Goal: Information Seeking & Learning: Check status

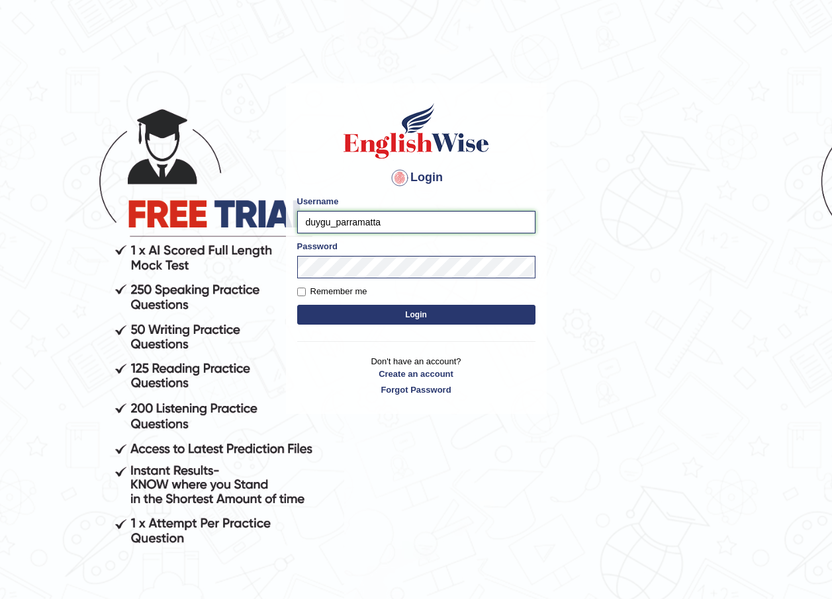
drag, startPoint x: 328, startPoint y: 220, endPoint x: 281, endPoint y: 226, distance: 48.0
click at [281, 226] on body "Login Please fix the following errors: Username duygu_parramatta Password Remem…" at bounding box center [416, 341] width 832 height 599
type input "vamshimacherla_parramatta"
click at [437, 312] on button "Login" at bounding box center [416, 315] width 238 height 20
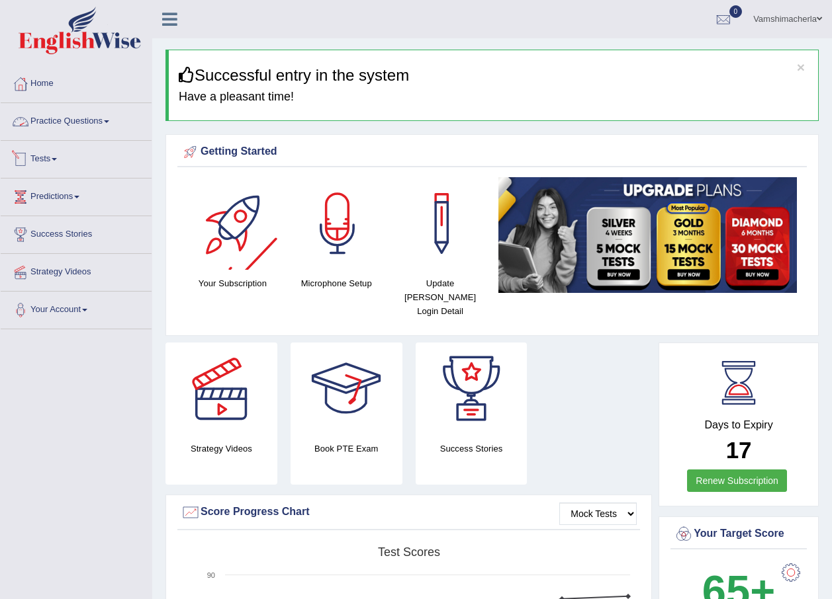
click at [83, 126] on link "Practice Questions" at bounding box center [76, 119] width 151 height 33
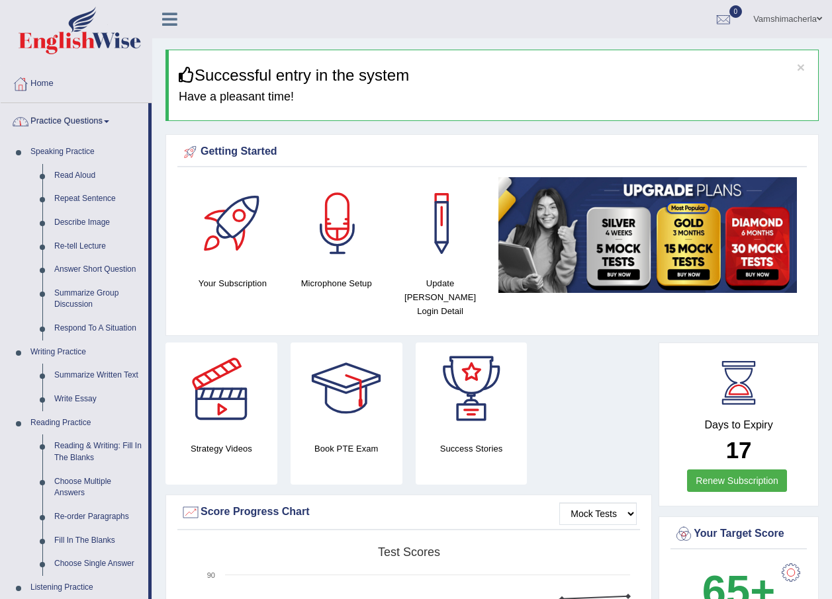
click at [86, 126] on link "Practice Questions" at bounding box center [75, 119] width 148 height 33
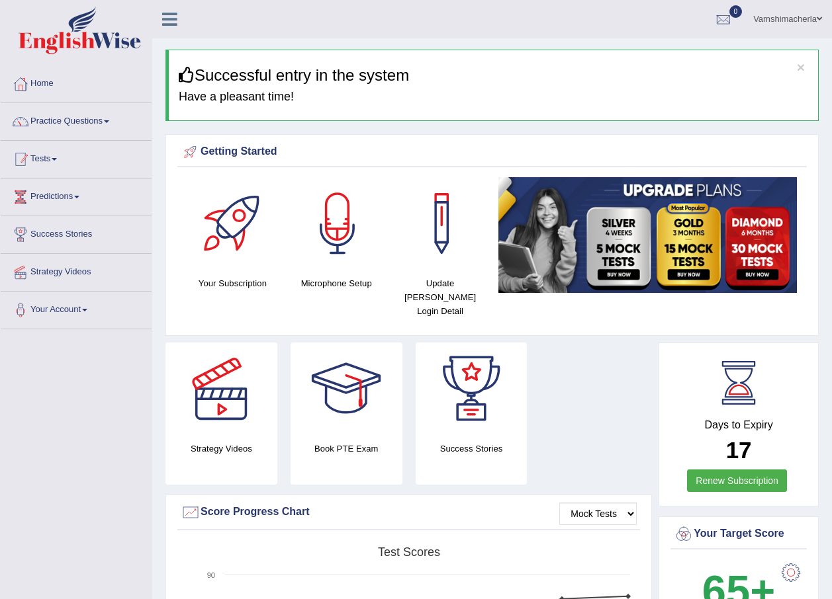
click at [50, 170] on link "Tests" at bounding box center [76, 157] width 151 height 33
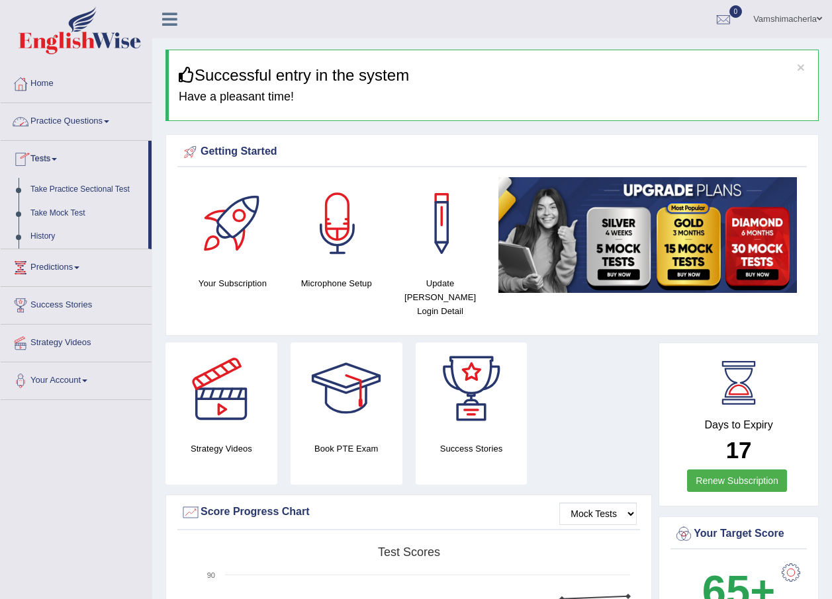
click at [81, 122] on link "Practice Questions" at bounding box center [76, 119] width 151 height 33
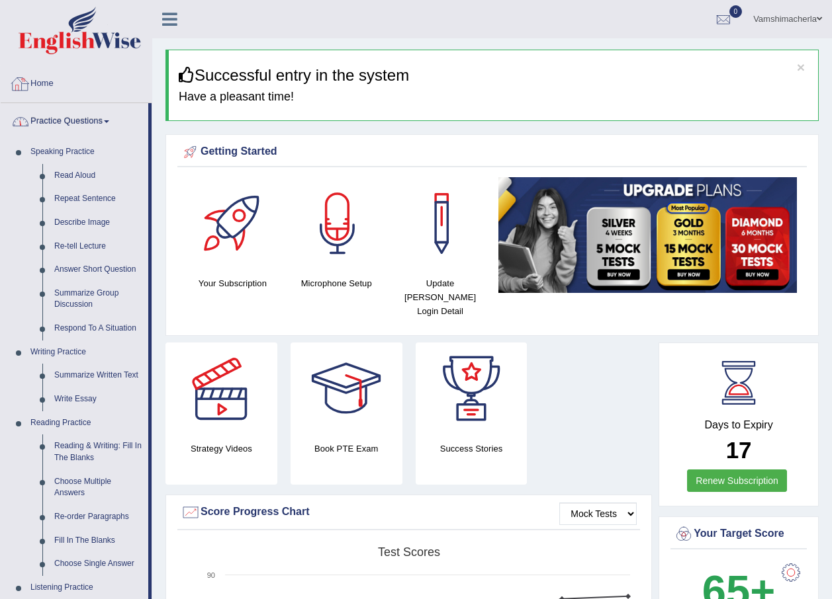
click at [87, 122] on link "Practice Questions" at bounding box center [75, 119] width 148 height 33
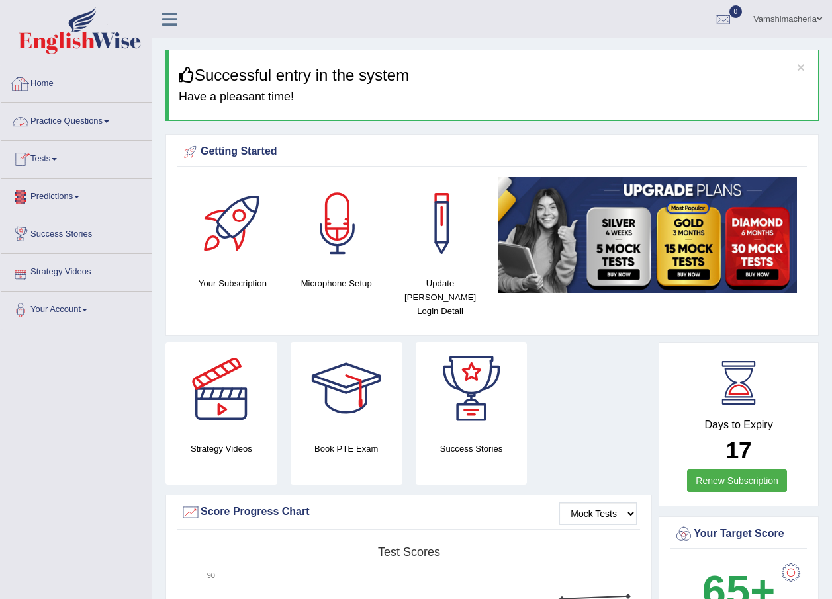
click at [61, 162] on link "Tests" at bounding box center [76, 157] width 151 height 33
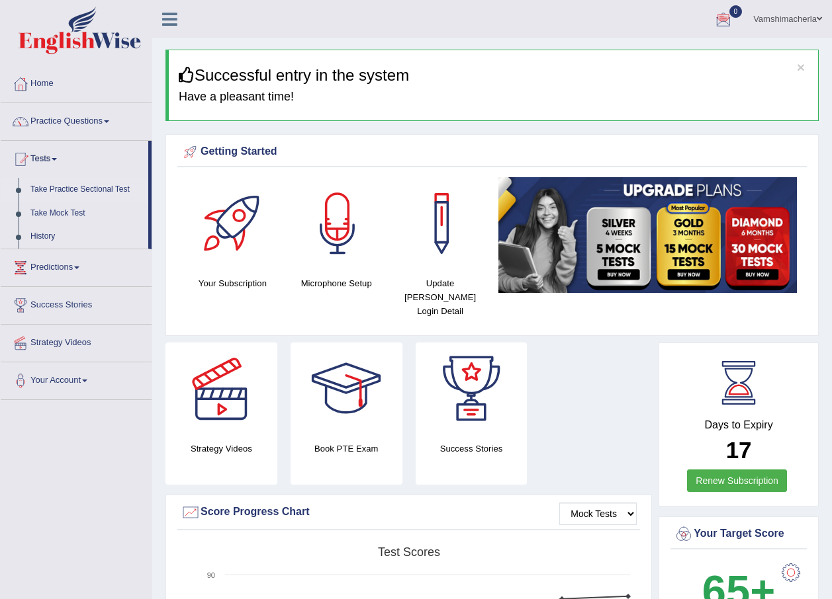
click at [65, 188] on link "Take Practice Sectional Test" at bounding box center [86, 190] width 124 height 24
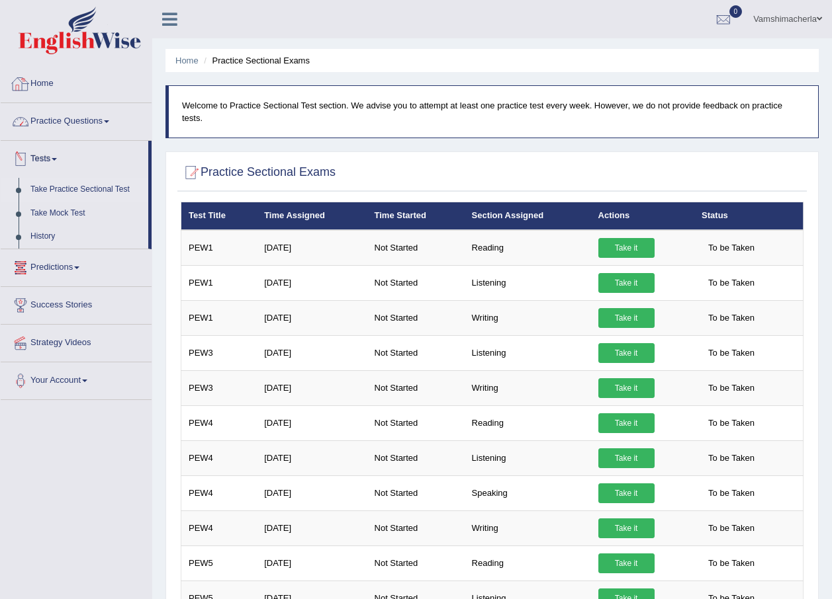
click at [77, 118] on link "Practice Questions" at bounding box center [76, 119] width 151 height 33
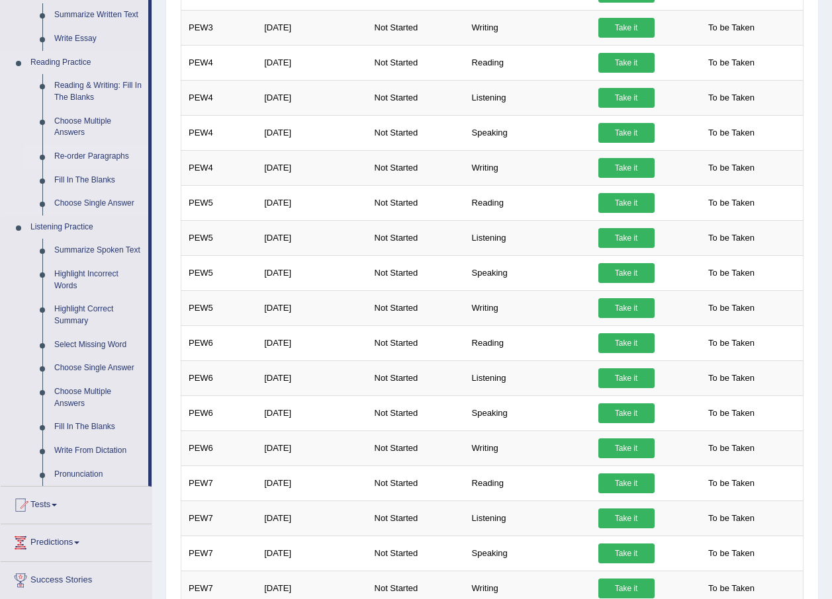
scroll to position [437, 0]
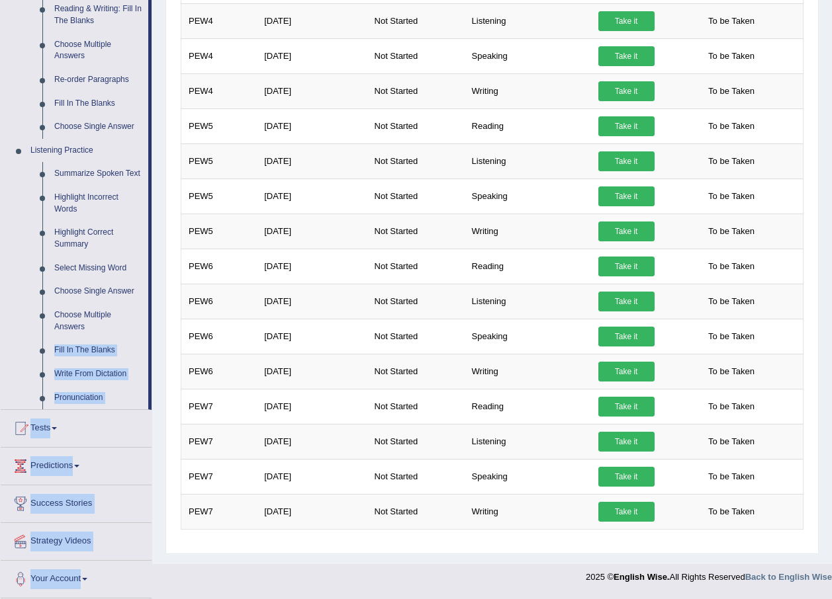
drag, startPoint x: 153, startPoint y: 342, endPoint x: 153, endPoint y: 357, distance: 14.6
click at [153, 357] on div "Toggle navigation Home Practice Questions Speaking Practice Read Aloud Repeat S…" at bounding box center [416, 77] width 832 height 1028
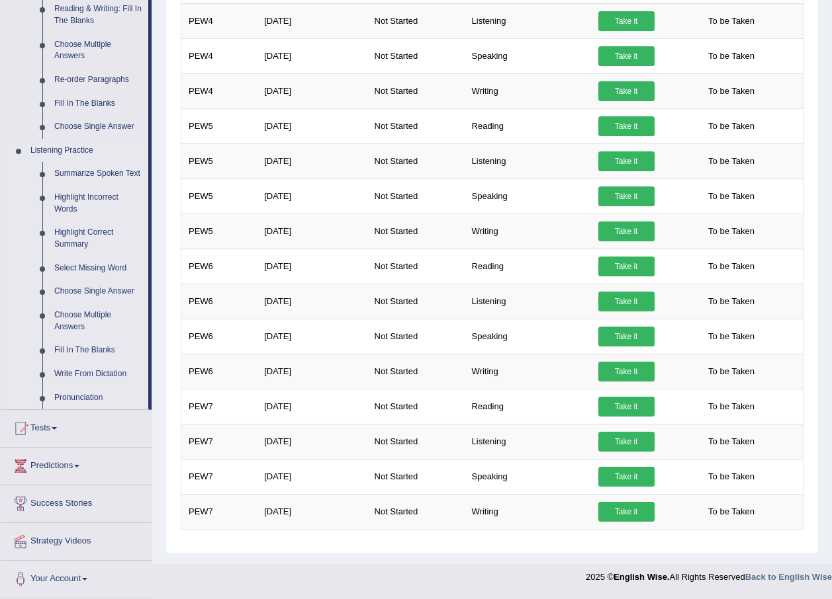
click at [1, 331] on div "Home Practice Questions Speaking Practice Read Aloud Repeat Sentence Describe I…" at bounding box center [76, 113] width 171 height 971
click at [105, 372] on link "Write From Dictation" at bounding box center [98, 375] width 100 height 24
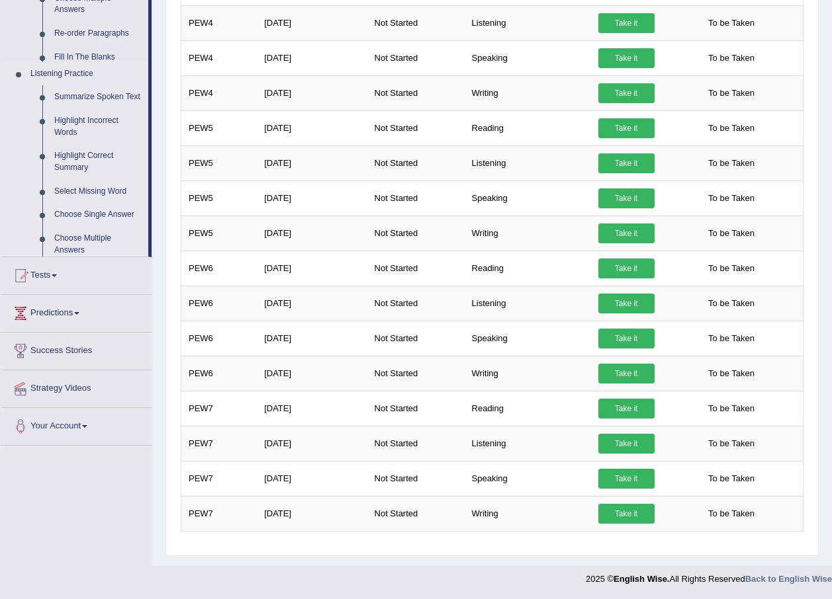
scroll to position [423, 0]
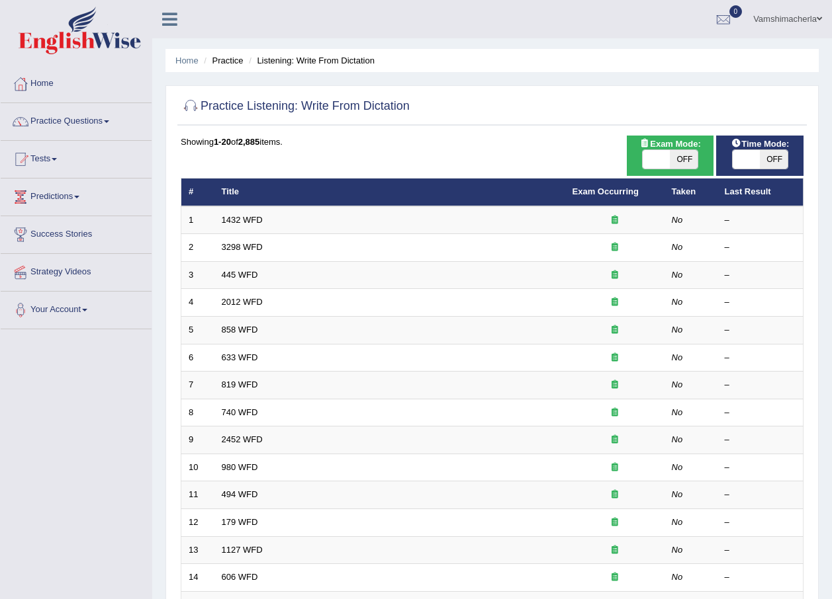
click at [677, 152] on span "OFF" at bounding box center [684, 159] width 28 height 19
checkbox input "true"
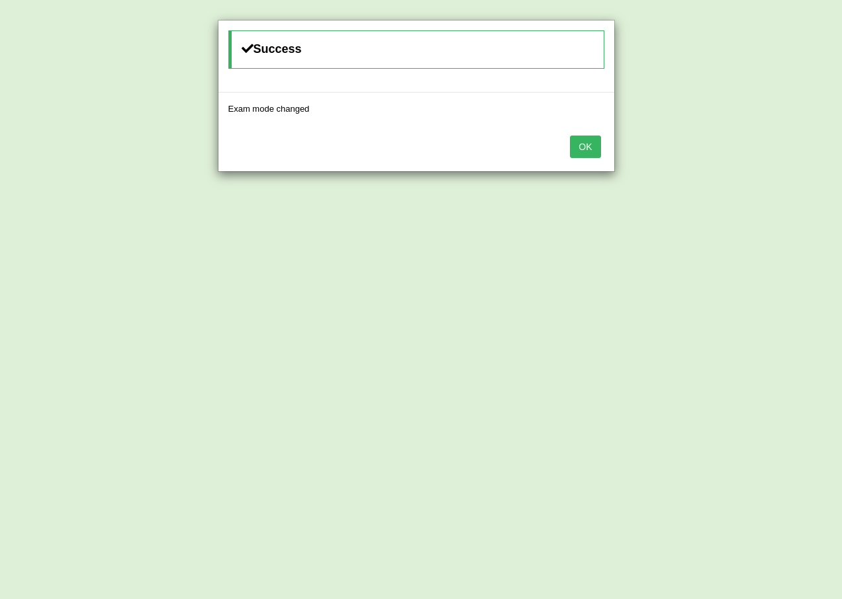
click at [606, 140] on div "OK" at bounding box center [416, 148] width 396 height 46
click at [587, 145] on button "OK" at bounding box center [585, 147] width 30 height 22
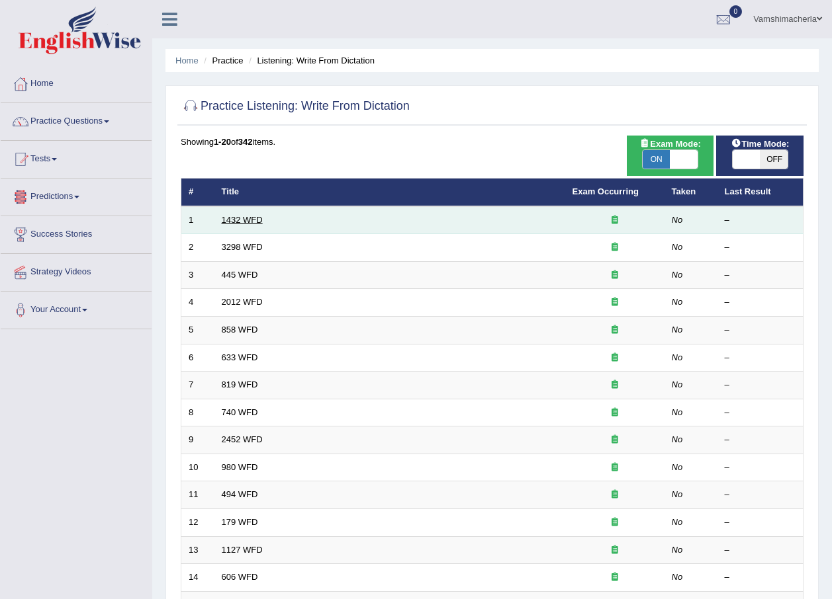
click at [254, 216] on link "1432 WFD" at bounding box center [242, 220] width 41 height 10
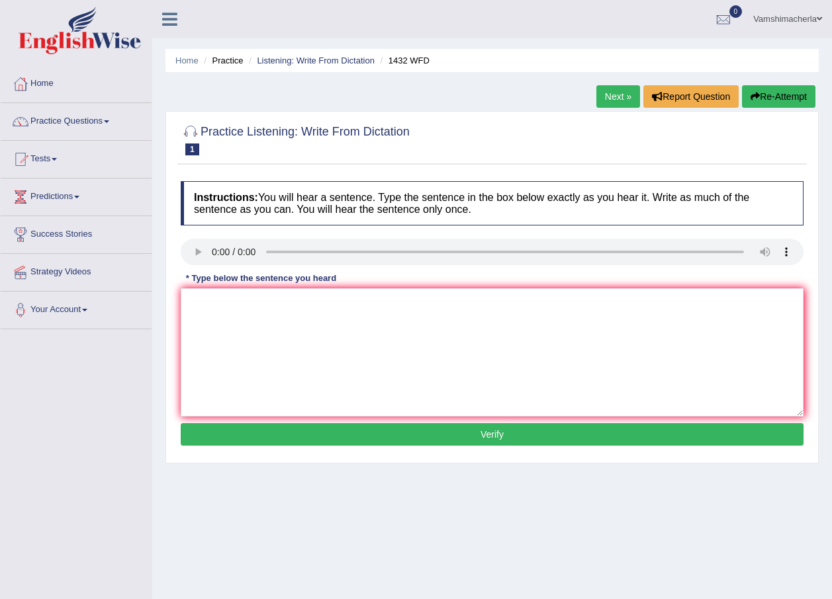
click at [774, 97] on button "Re-Attempt" at bounding box center [778, 96] width 73 height 22
click at [415, 310] on textarea at bounding box center [492, 352] width 623 height 128
click at [265, 327] on textarea at bounding box center [492, 352] width 623 height 128
drag, startPoint x: 207, startPoint y: 303, endPoint x: 35, endPoint y: 292, distance: 172.4
click at [35, 292] on div "Toggle navigation Home Practice Questions Speaking Practice Read Aloud Repeat S…" at bounding box center [416, 344] width 832 height 688
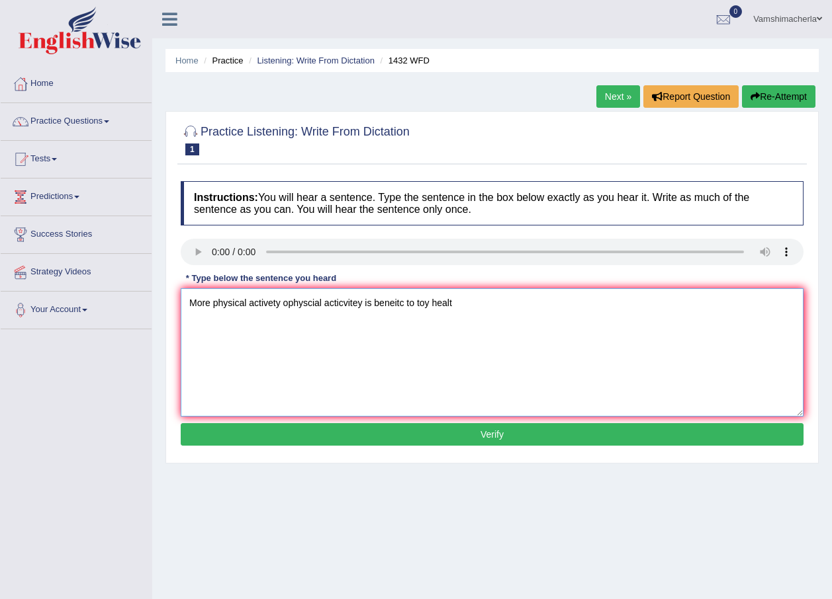
drag, startPoint x: 365, startPoint y: 302, endPoint x: 282, endPoint y: 306, distance: 83.5
click at [282, 306] on textarea "More physical activety ophyscial acticvitey is beneitc to toy healt" at bounding box center [492, 352] width 623 height 128
click at [320, 300] on textarea "More physical activety is beneitc to toy healt" at bounding box center [492, 352] width 623 height 128
click at [349, 304] on textarea "More physical activety is benefical to toy healt" at bounding box center [492, 352] width 623 height 128
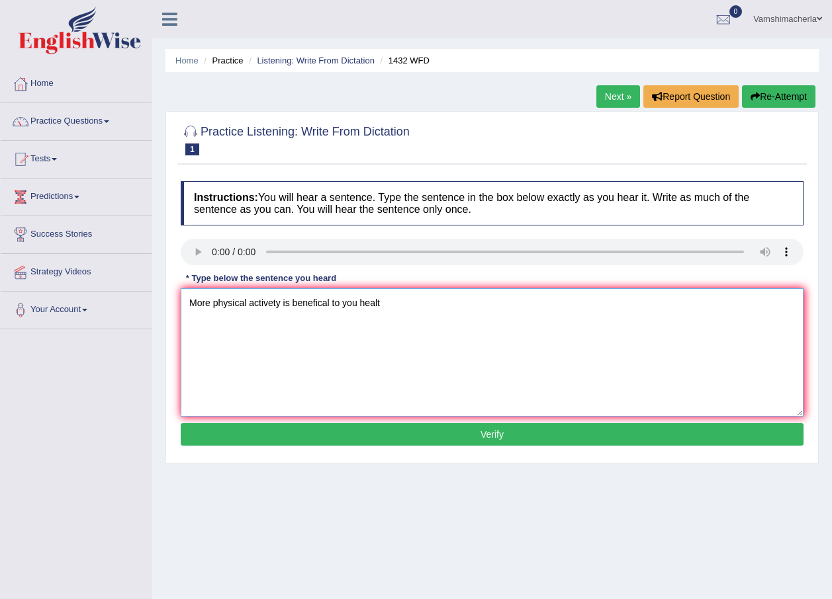
click at [390, 300] on textarea "More physical activety is benefical to you healt" at bounding box center [492, 352] width 623 height 128
type textarea "More physical activety is benefical to you health."
click at [442, 429] on button "Verify" at bounding box center [492, 434] width 623 height 22
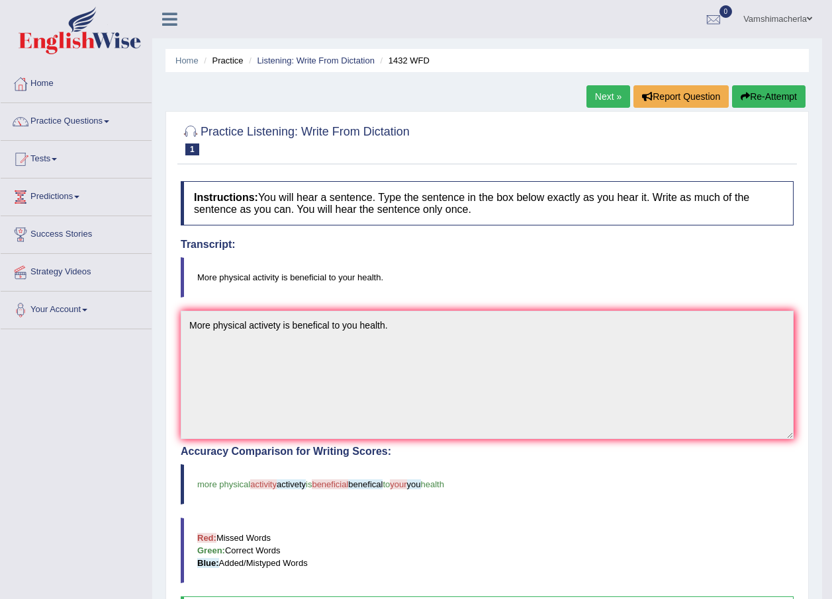
click at [610, 91] on link "Next »" at bounding box center [608, 96] width 44 height 22
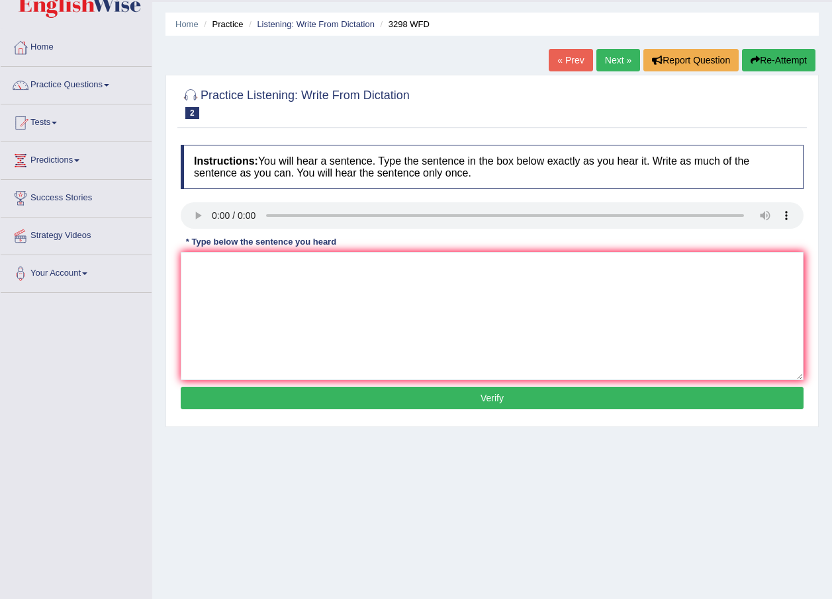
scroll to position [66, 0]
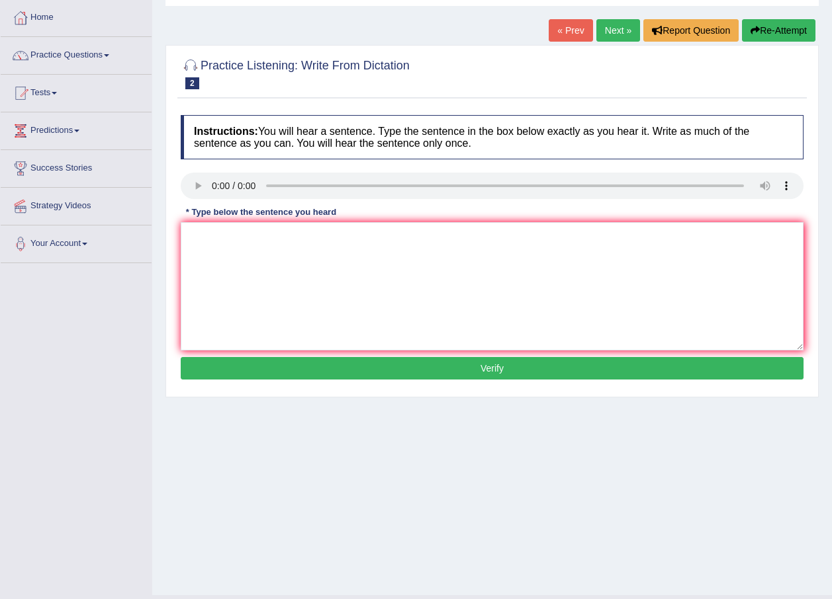
click at [613, 18] on div "Home Practice Listening: Write From Dictation 3298 WFD « Prev Next » Report Que…" at bounding box center [491, 265] width 679 height 662
click at [617, 30] on link "Next »" at bounding box center [618, 30] width 44 height 22
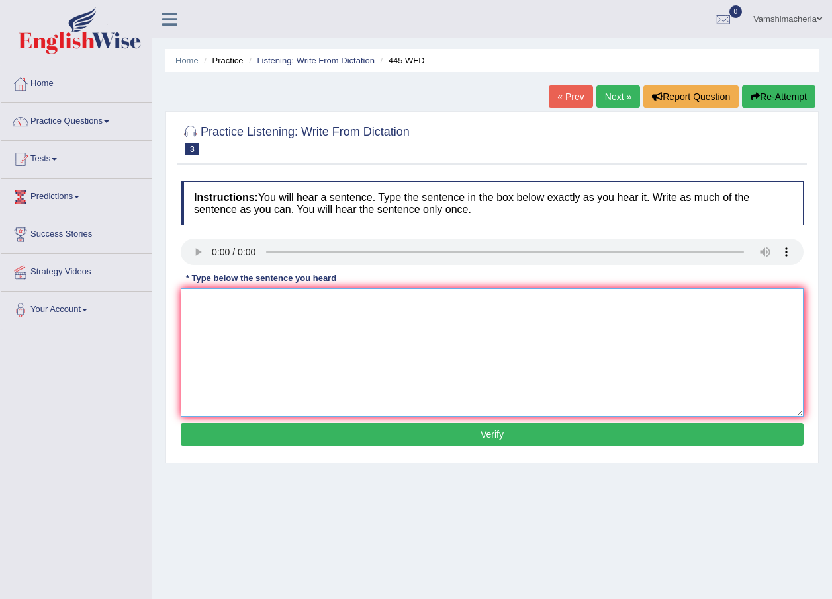
click at [408, 323] on textarea at bounding box center [492, 352] width 623 height 128
click at [413, 298] on textarea at bounding box center [492, 352] width 623 height 128
click at [121, 114] on link "Practice Questions" at bounding box center [76, 119] width 151 height 33
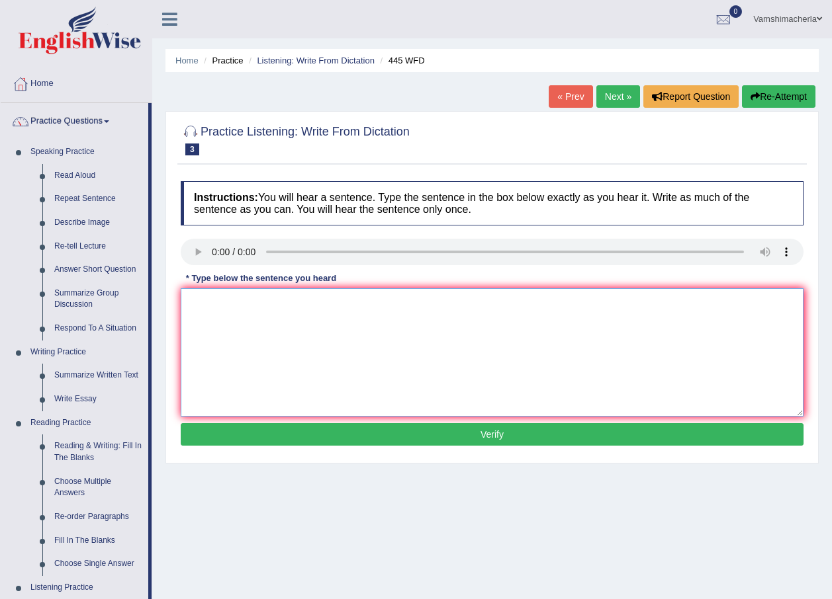
click at [245, 329] on textarea at bounding box center [492, 352] width 623 height 128
drag, startPoint x: 204, startPoint y: 301, endPoint x: 183, endPoint y: 306, distance: 21.7
click at [183, 306] on textarea "teh amercian make made spaceship in mars [GEOGRAPHIC_DATA]" at bounding box center [492, 352] width 623 height 128
click at [249, 304] on textarea "The amercian make made spaceship in mars Mars" at bounding box center [492, 352] width 623 height 128
drag, startPoint x: 448, startPoint y: 301, endPoint x: 464, endPoint y: 301, distance: 15.9
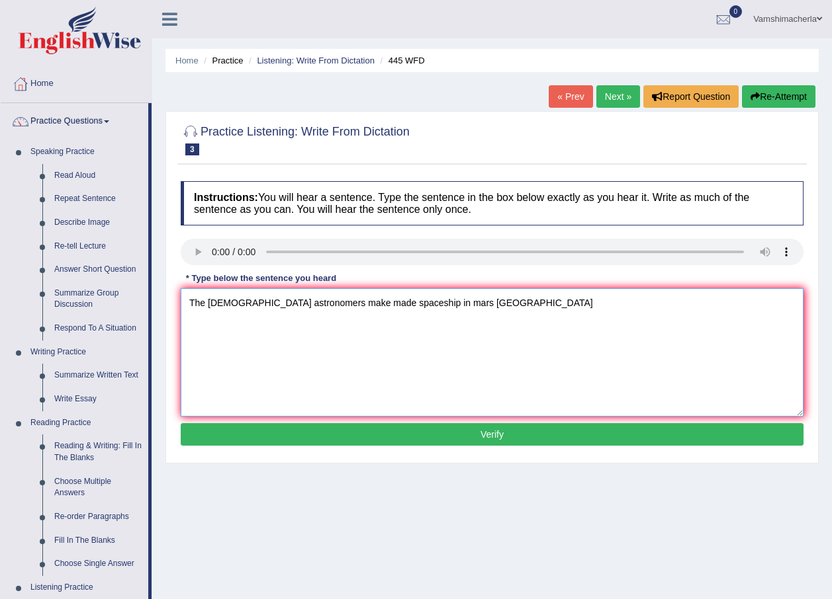
click at [450, 301] on textarea "The amercian astronomers make made spaceship in mars Mars" at bounding box center [492, 352] width 623 height 128
click at [470, 301] on textarea "The amercian astronomers make made spaceship in mars Mars" at bounding box center [492, 352] width 623 height 128
click at [408, 301] on textarea "The amercian astronomers make made spaceship in mars Mars" at bounding box center [492, 352] width 623 height 128
type textarea "The amercian astronomers make made spaceship in the mars Mars."
click at [402, 436] on button "Verify" at bounding box center [492, 434] width 623 height 22
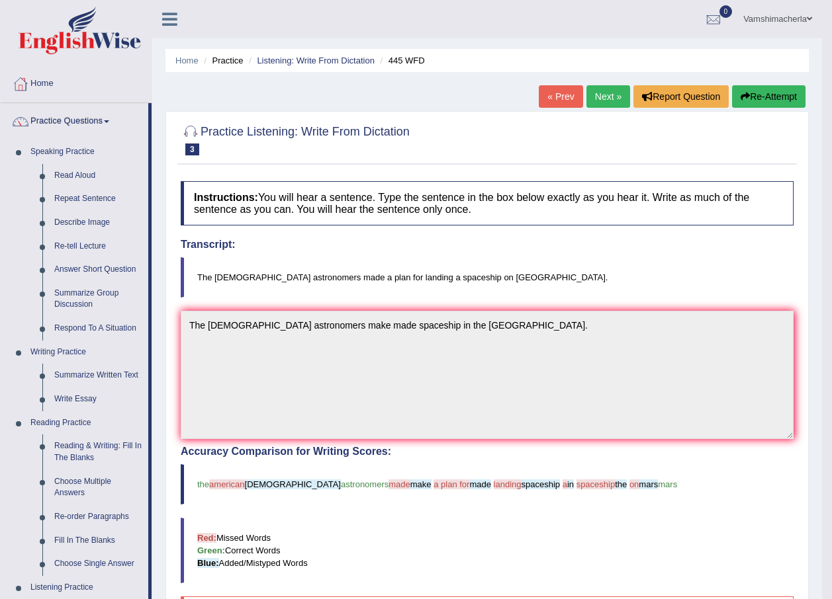
click at [594, 97] on link "Next »" at bounding box center [608, 96] width 44 height 22
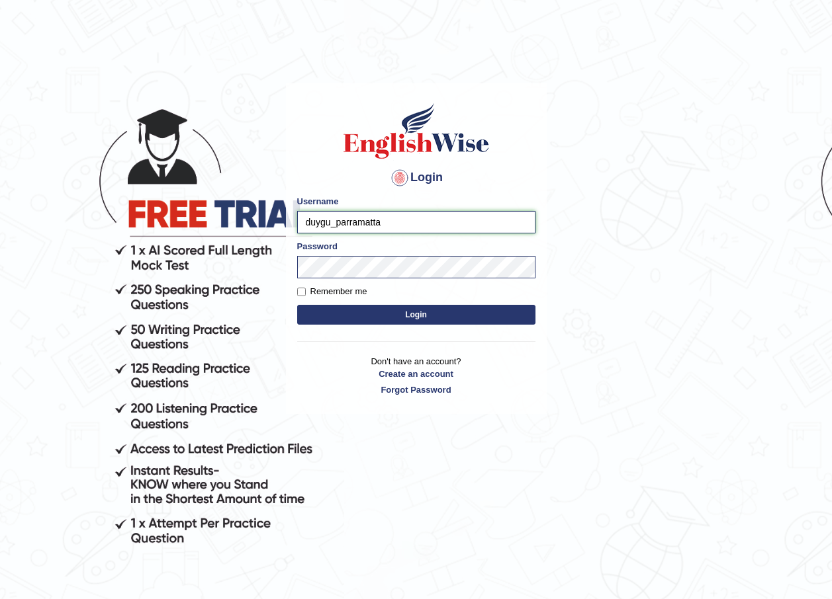
drag, startPoint x: 328, startPoint y: 222, endPoint x: 291, endPoint y: 224, distance: 37.1
click at [291, 224] on div "Login Please fix the following errors: Username duygu_parramatta Password Remem…" at bounding box center [416, 248] width 261 height 331
type input "vamshimacherla_parramatta"
click at [297, 305] on button "Login" at bounding box center [416, 315] width 238 height 20
click at [470, 311] on button "Login" at bounding box center [416, 315] width 238 height 20
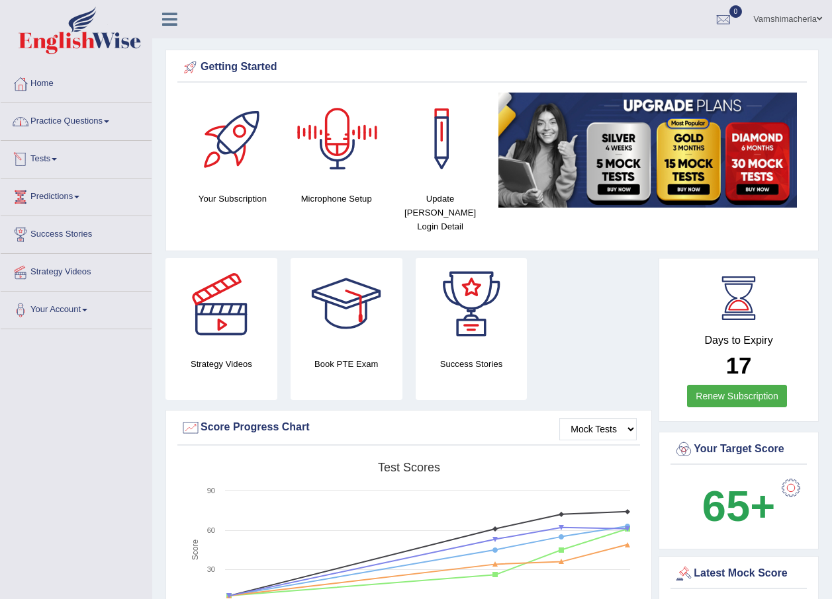
click at [71, 109] on link "Practice Questions" at bounding box center [76, 119] width 151 height 33
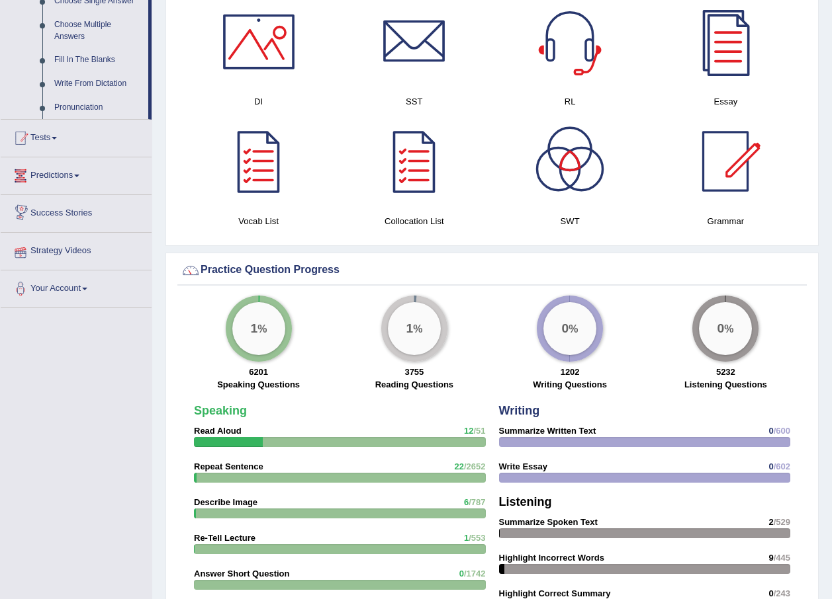
click at [67, 144] on link "Tests" at bounding box center [76, 136] width 151 height 33
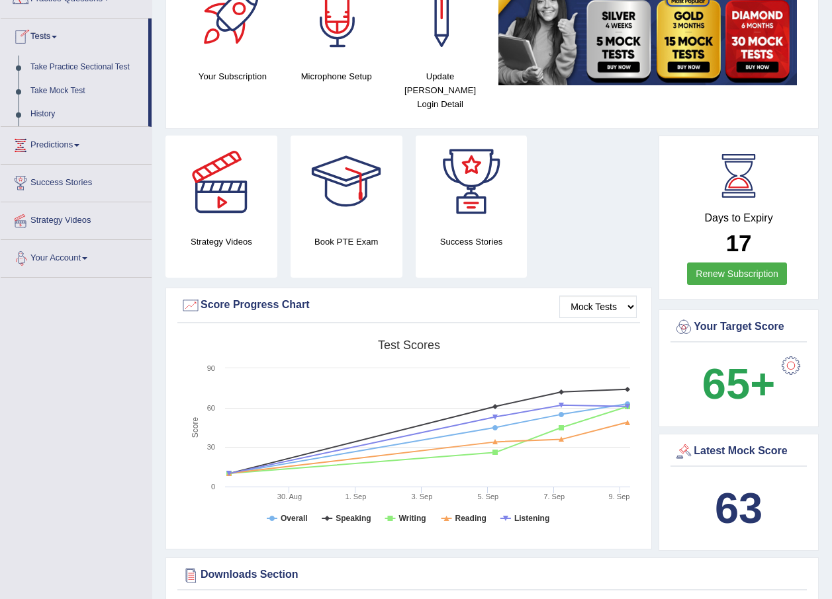
scroll to position [36, 0]
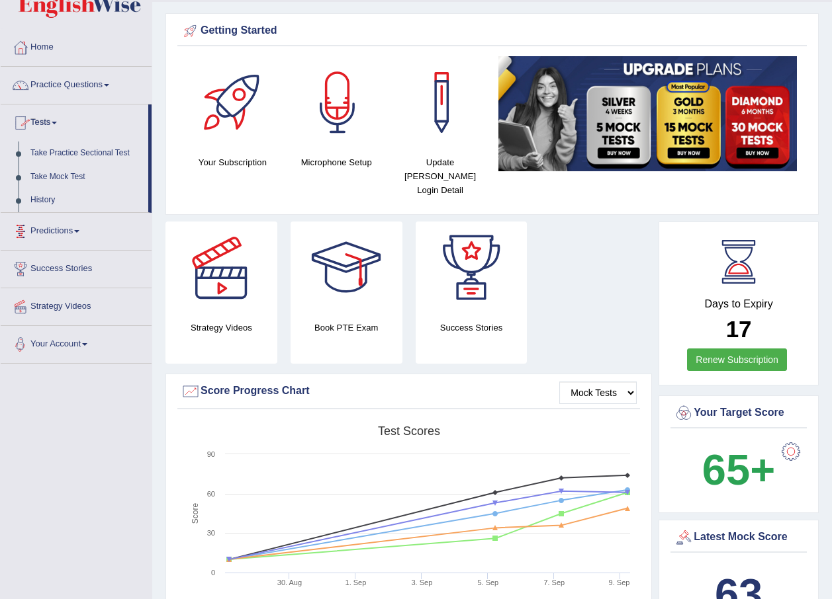
click at [40, 238] on link "Predictions" at bounding box center [76, 229] width 151 height 33
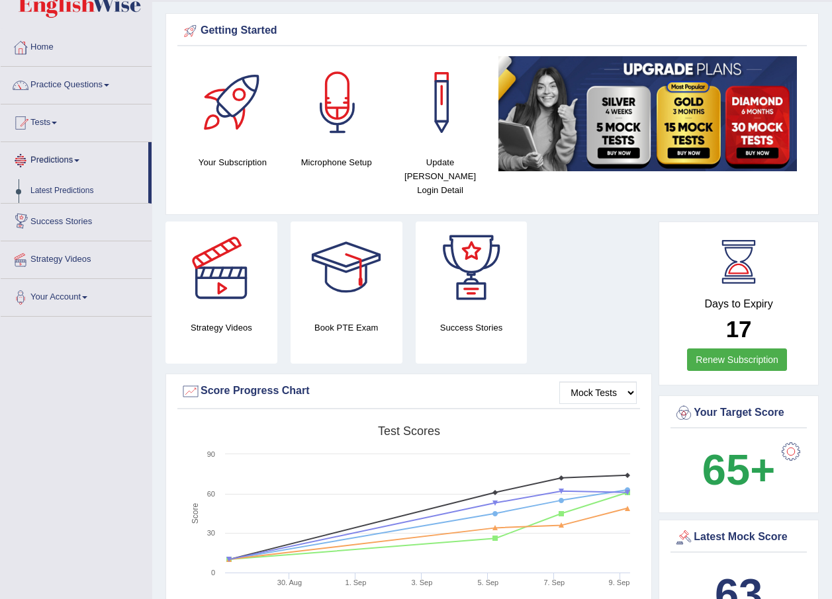
scroll to position [0, 0]
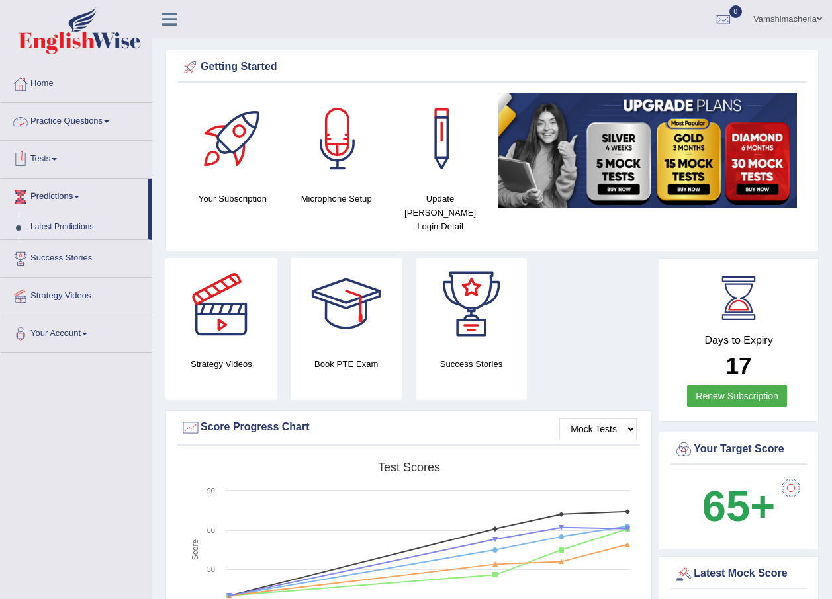
click at [56, 157] on link "Tests" at bounding box center [76, 157] width 151 height 33
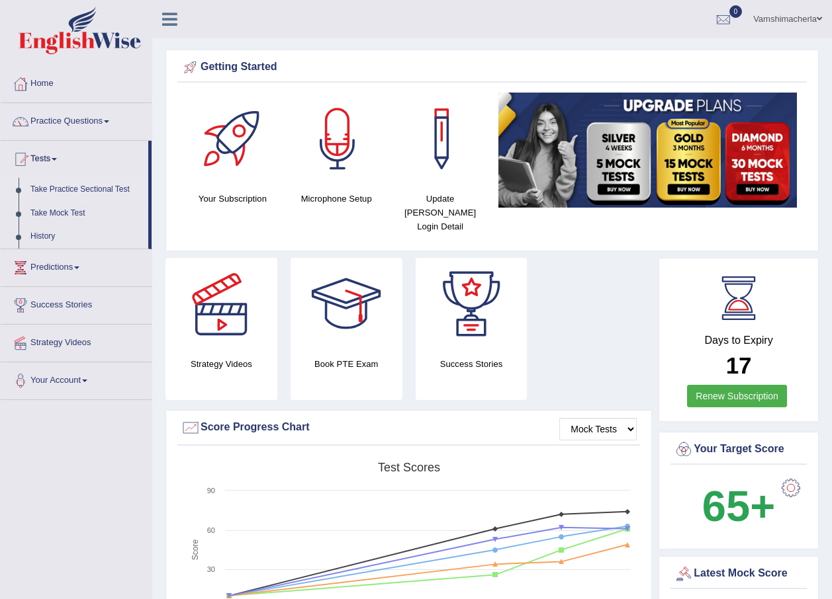
click at [77, 187] on link "Take Practice Sectional Test" at bounding box center [86, 190] width 124 height 24
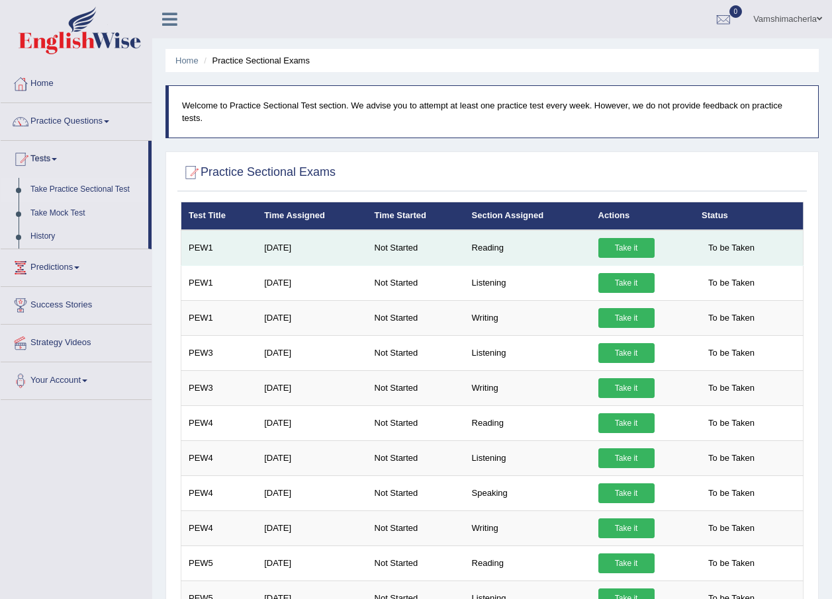
click at [611, 238] on link "Take it" at bounding box center [626, 248] width 56 height 20
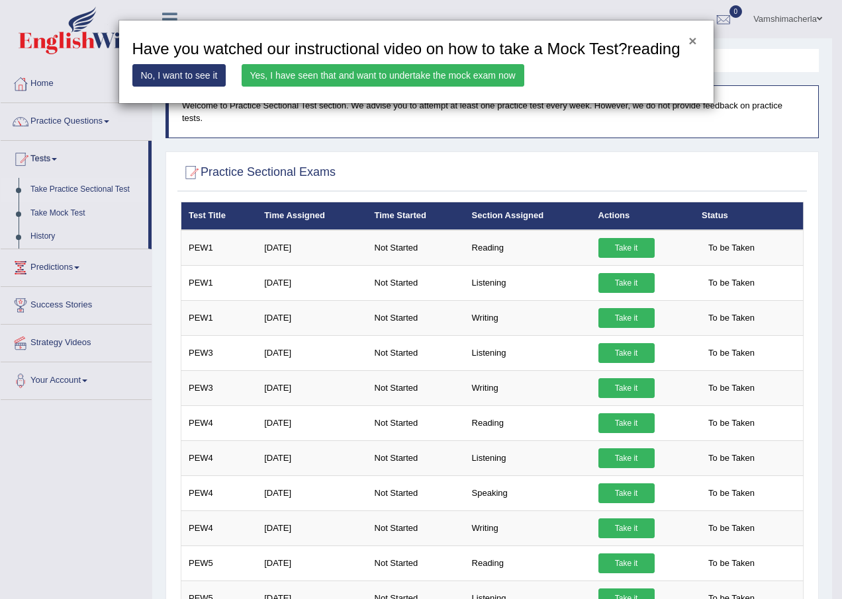
click at [693, 39] on button "×" at bounding box center [692, 41] width 8 height 14
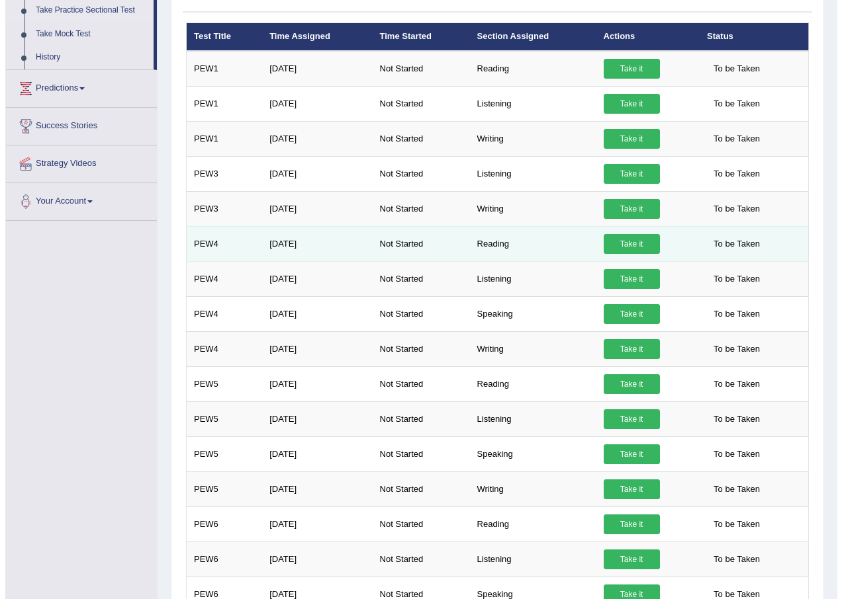
scroll to position [198, 0]
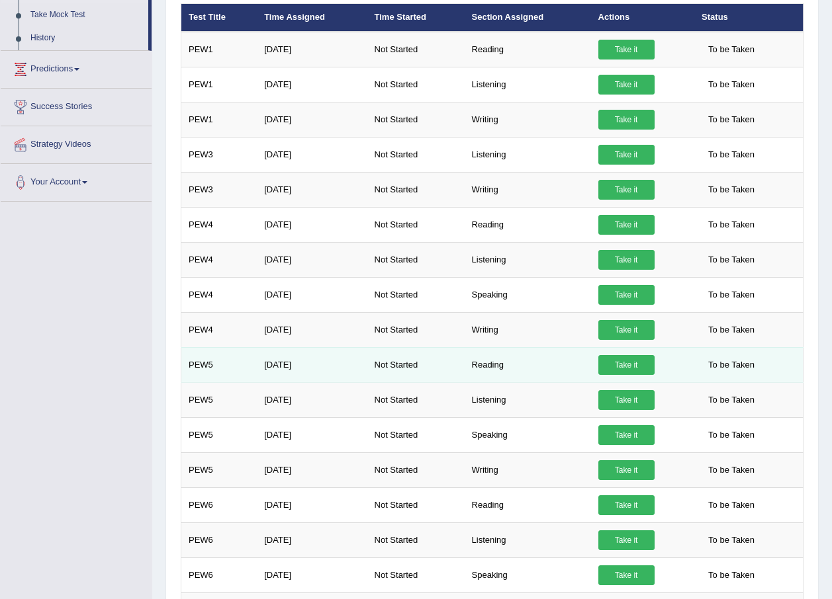
click at [605, 355] on link "Take it" at bounding box center [626, 365] width 56 height 20
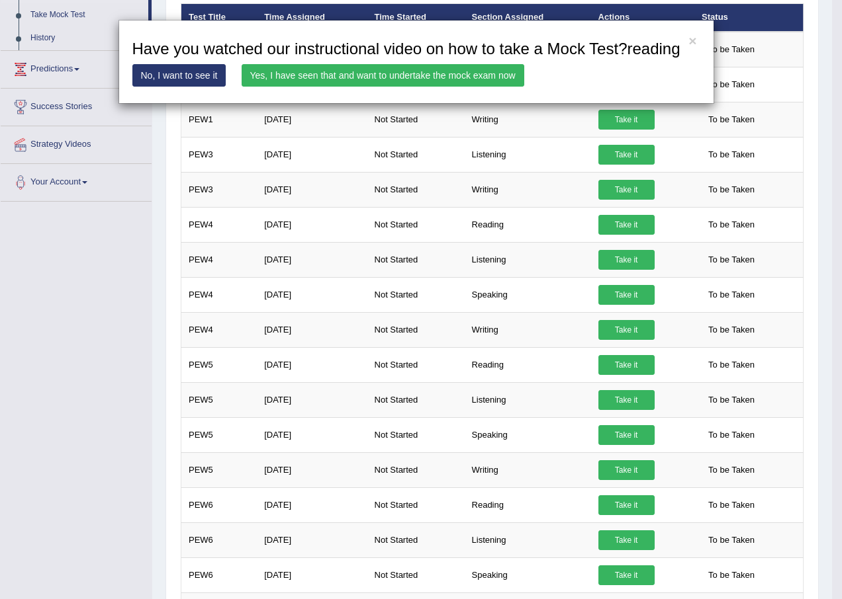
click at [343, 74] on link "Yes, I have seen that and want to undertake the mock exam now" at bounding box center [382, 75] width 283 height 22
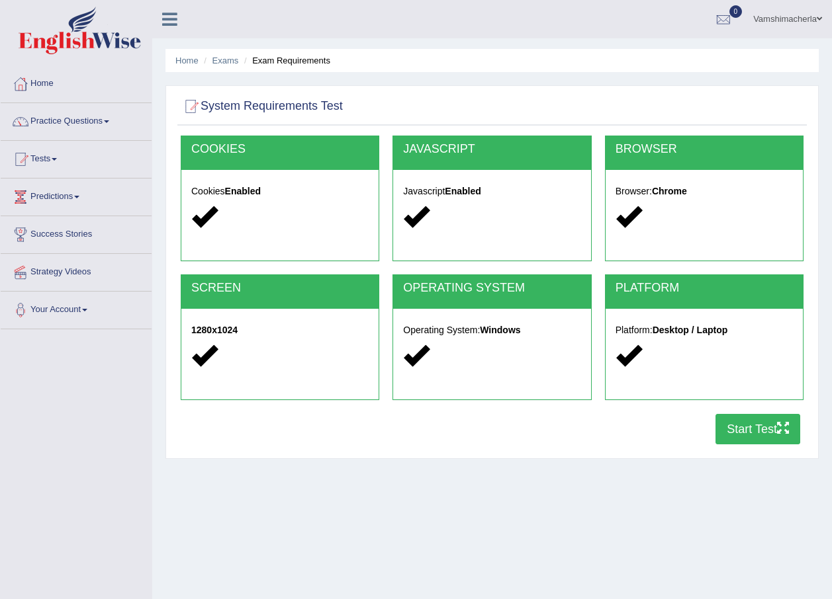
click at [773, 420] on button "Start Test" at bounding box center [757, 429] width 85 height 30
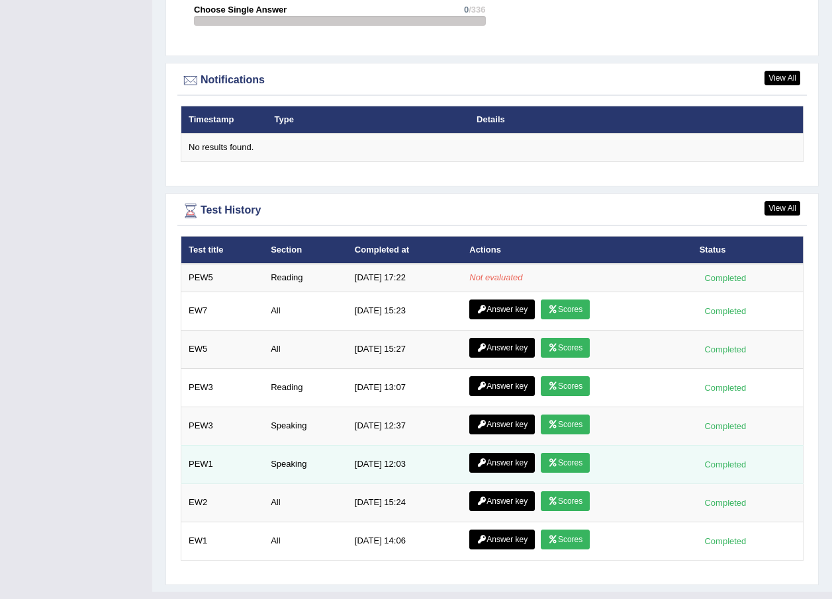
scroll to position [1575, 0]
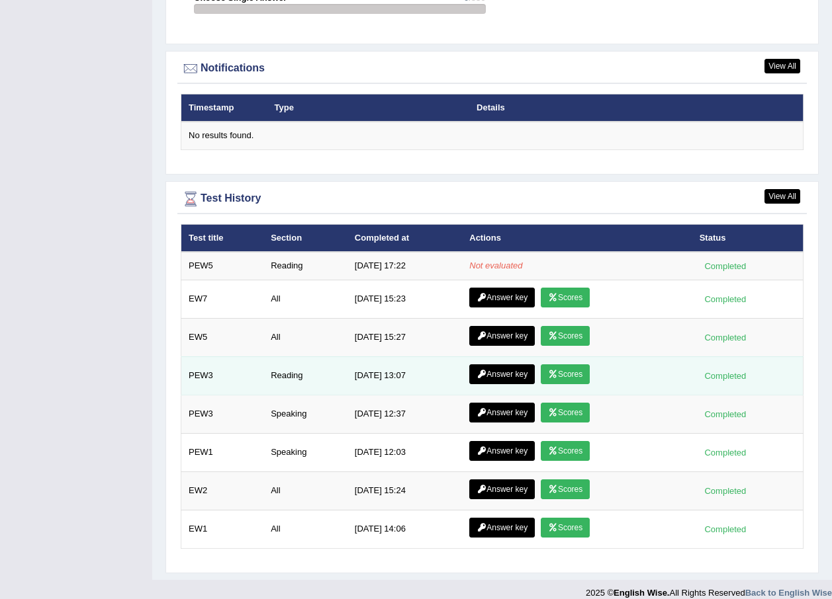
click at [556, 365] on link "Scores" at bounding box center [565, 375] width 49 height 20
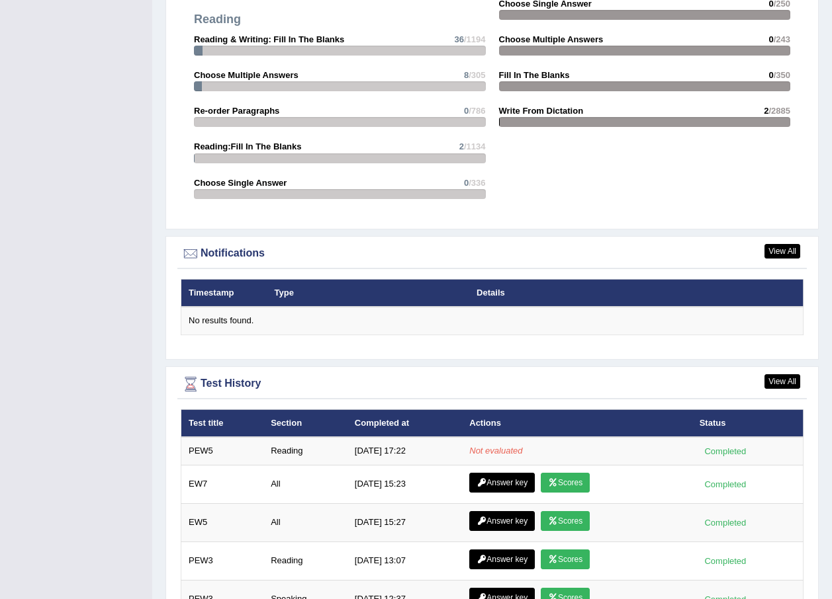
scroll to position [1178, 0]
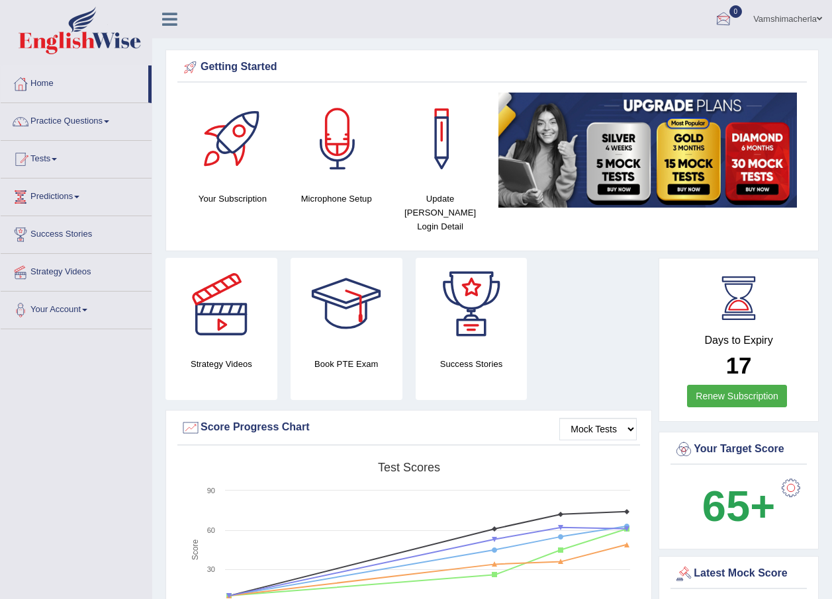
click at [794, 12] on link "Vamshimacherla" at bounding box center [787, 17] width 89 height 34
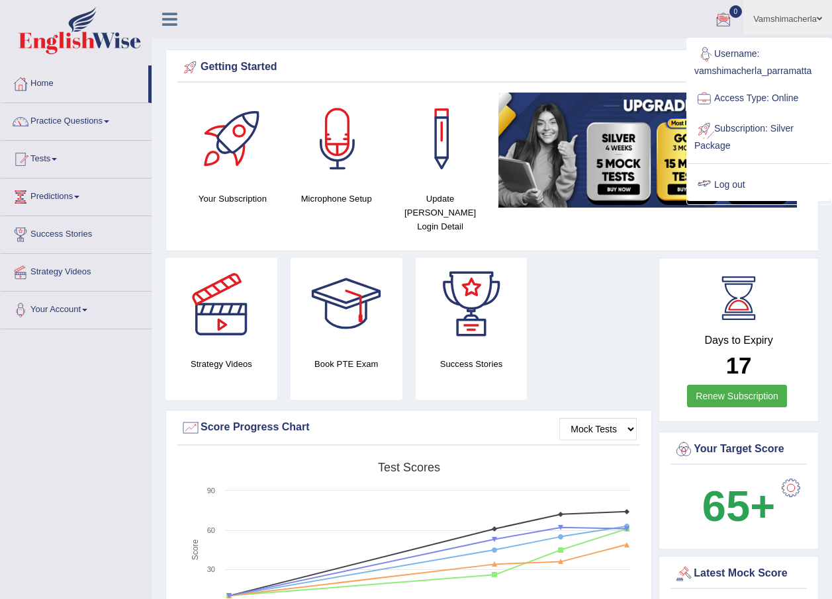
click at [737, 175] on link "Log out" at bounding box center [758, 185] width 143 height 30
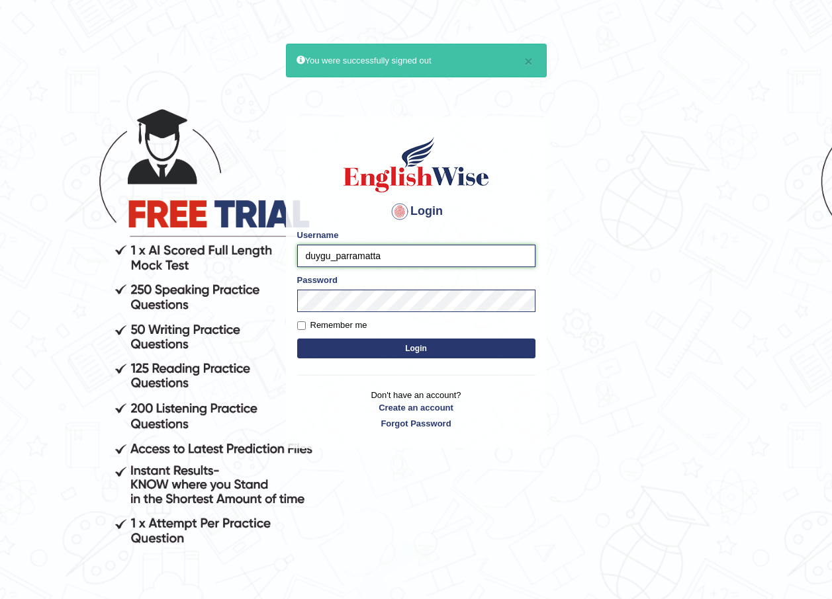
drag, startPoint x: 330, startPoint y: 257, endPoint x: 271, endPoint y: 249, distance: 60.1
click at [271, 249] on body "× You were successfully signed out Login Please fix the following errors: Usern…" at bounding box center [416, 341] width 832 height 599
type input "vamshimacherla_parramatta"
click at [409, 343] on button "Login" at bounding box center [416, 349] width 238 height 20
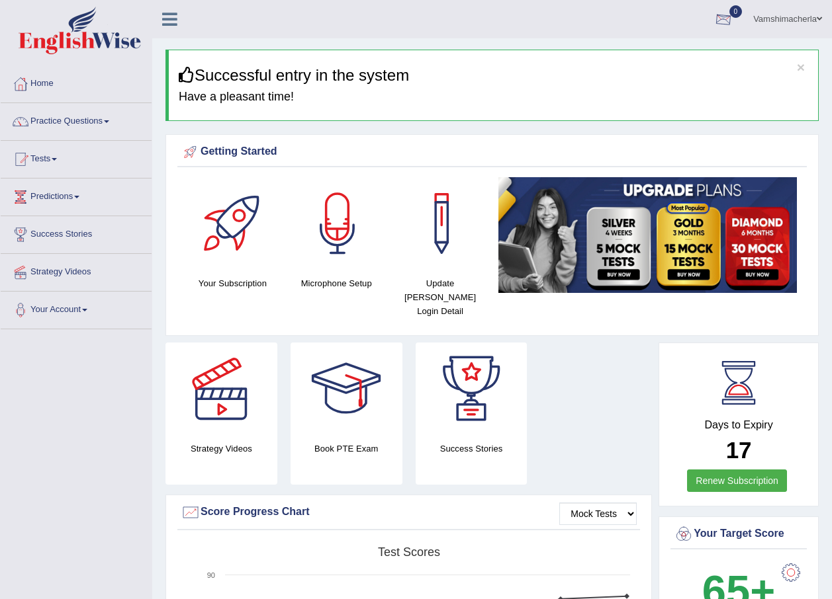
click at [720, 12] on div at bounding box center [723, 20] width 20 height 20
click at [720, 13] on div at bounding box center [723, 20] width 20 height 20
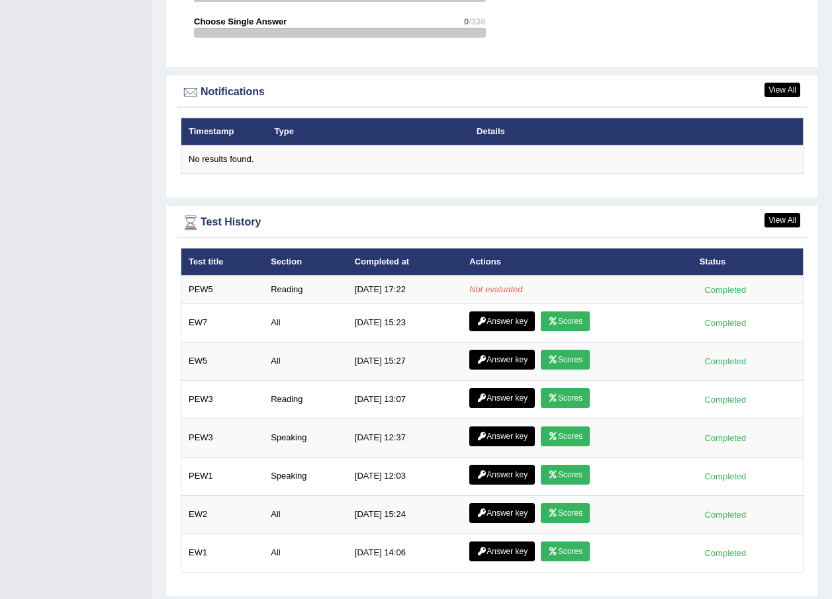
scroll to position [1575, 0]
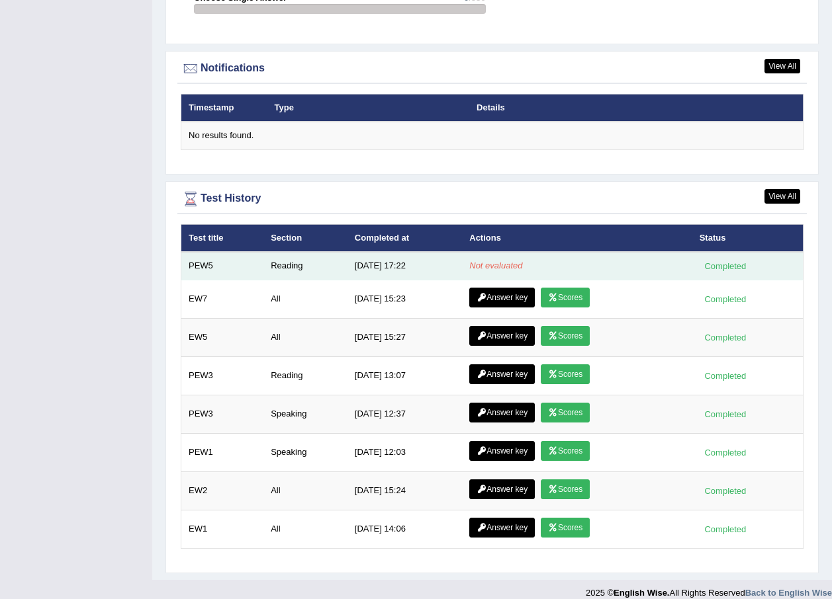
click at [283, 254] on td "Reading" at bounding box center [305, 266] width 84 height 28
click at [212, 252] on td "PEW5" at bounding box center [222, 266] width 83 height 28
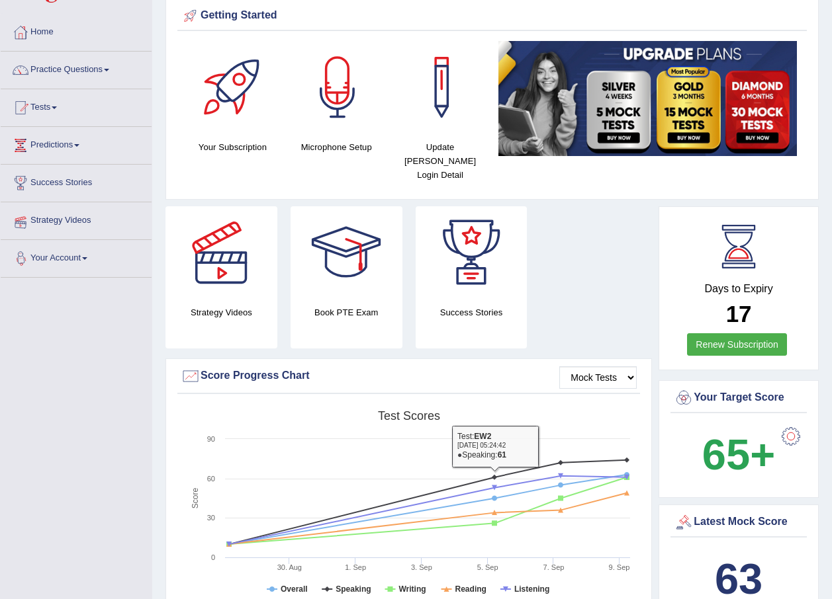
scroll to position [66, 0]
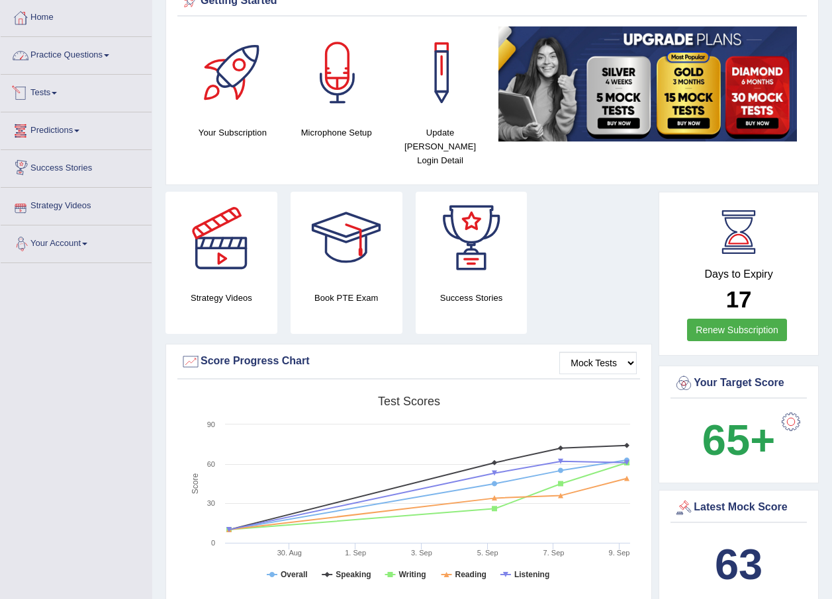
click at [109, 58] on link "Practice Questions" at bounding box center [76, 53] width 151 height 33
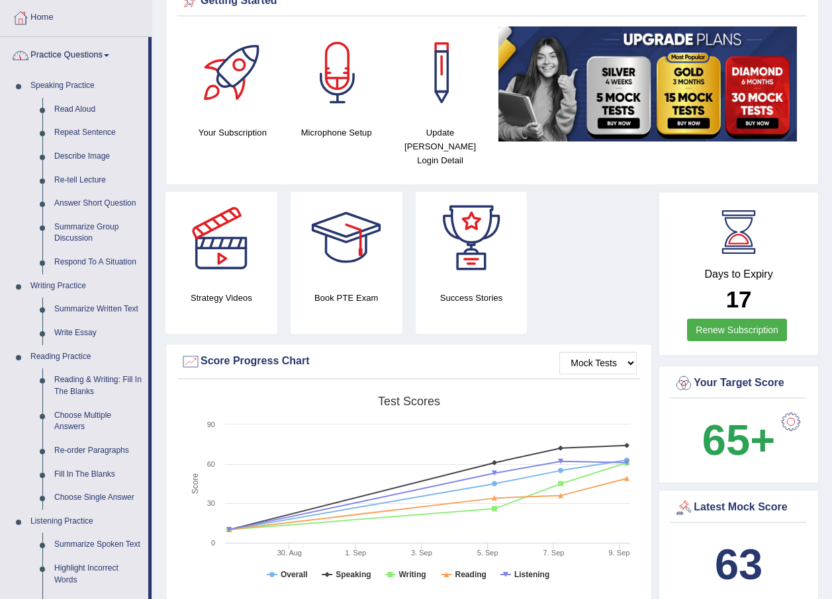
click at [107, 54] on link "Practice Questions" at bounding box center [75, 53] width 148 height 33
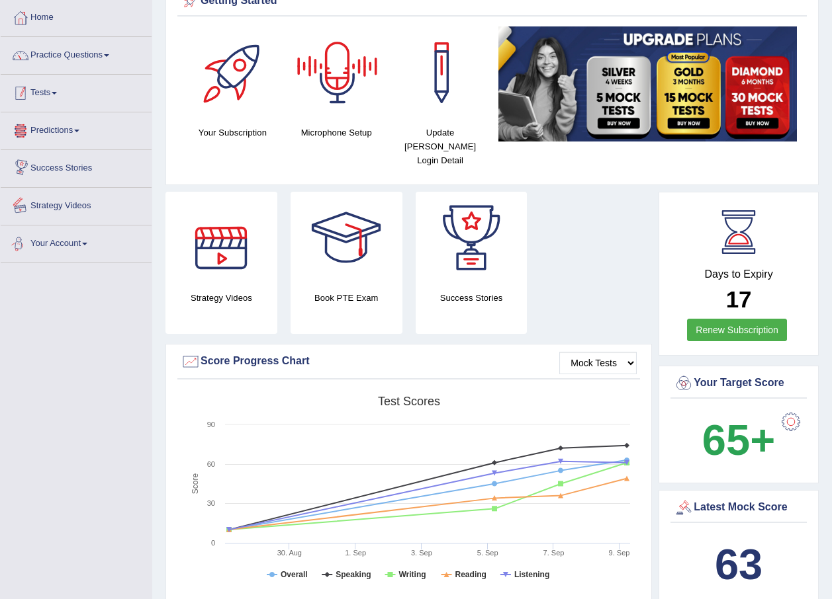
click at [64, 86] on link "Tests" at bounding box center [76, 91] width 151 height 33
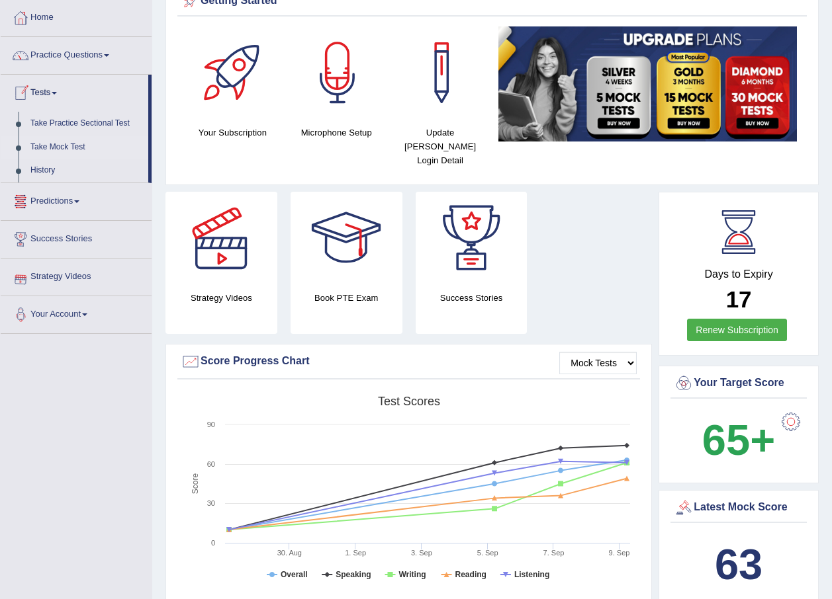
click at [71, 143] on link "Take Mock Test" at bounding box center [86, 148] width 124 height 24
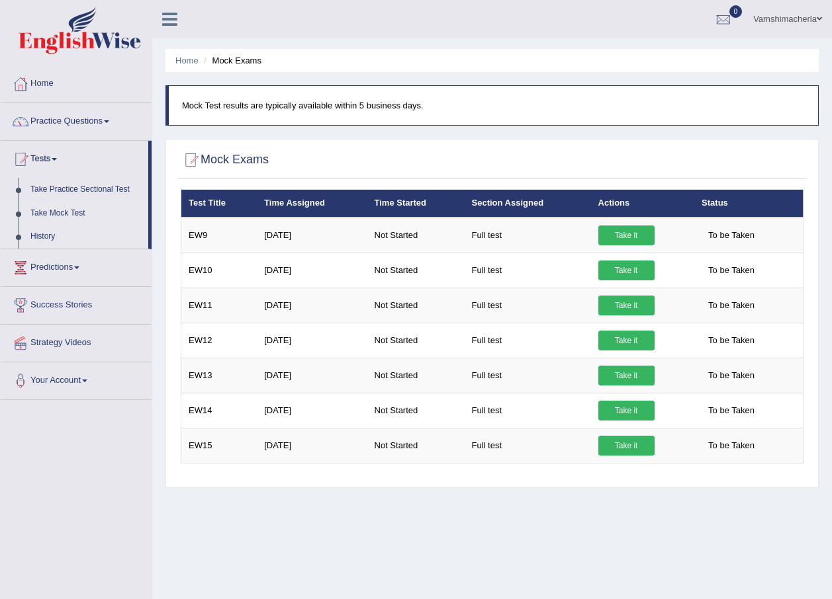
click at [47, 231] on link "History" at bounding box center [86, 237] width 124 height 24
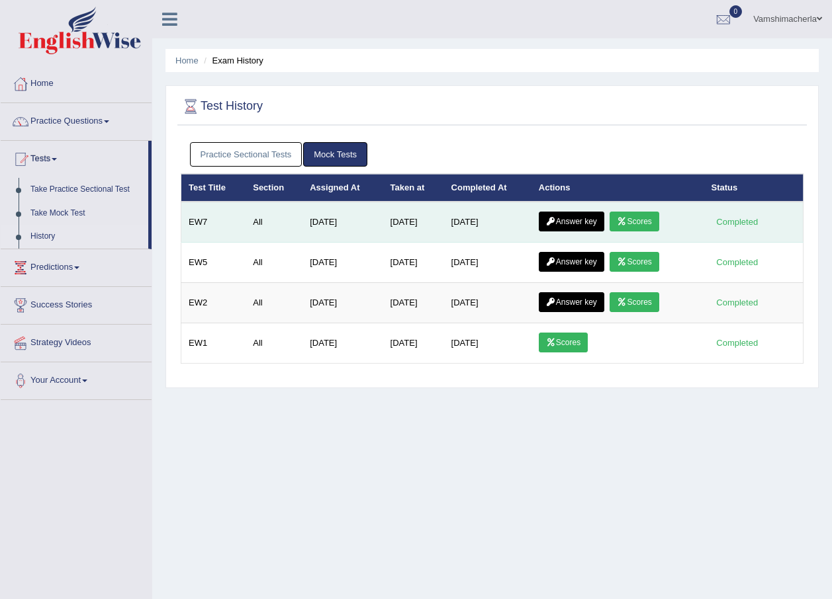
click at [590, 218] on link "Answer key" at bounding box center [571, 222] width 65 height 20
click at [639, 227] on link "Scores" at bounding box center [633, 222] width 49 height 20
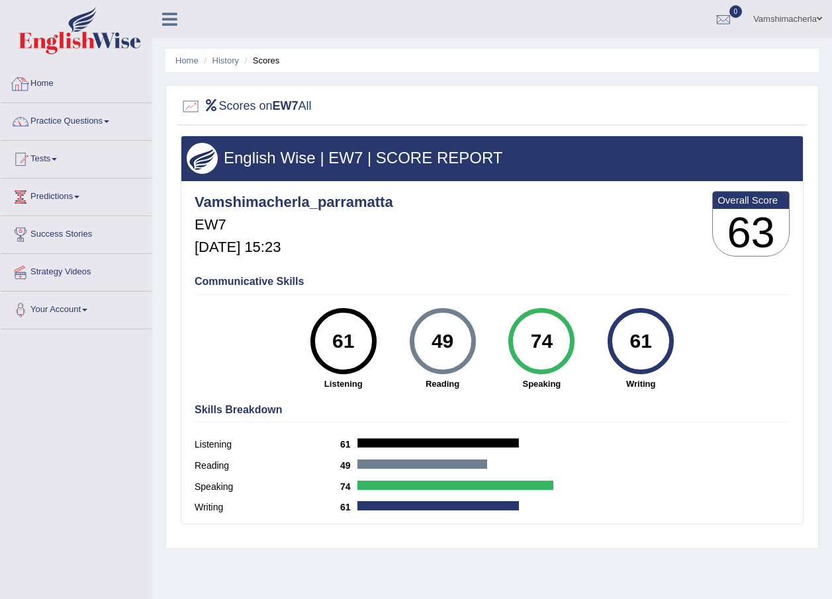
click at [52, 86] on link "Home" at bounding box center [76, 81] width 151 height 33
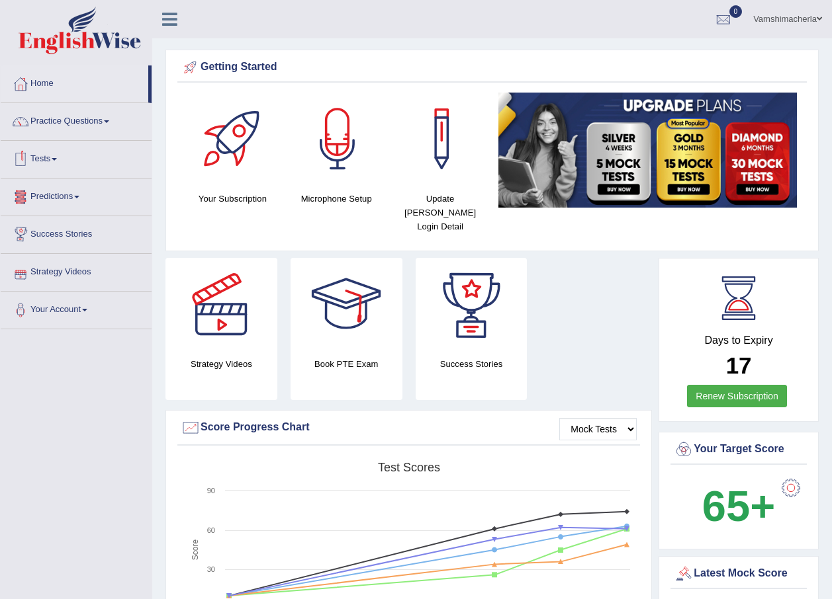
click at [69, 243] on link "Success Stories" at bounding box center [76, 232] width 151 height 33
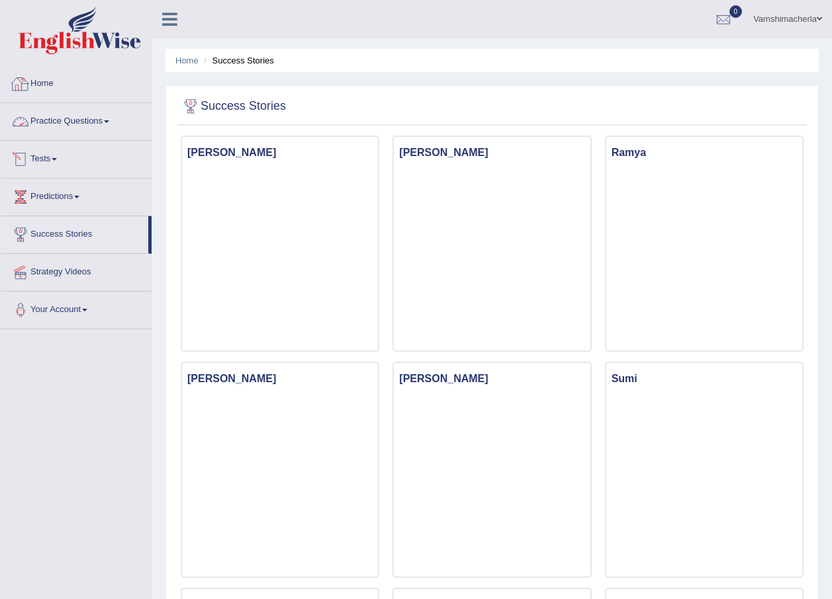
click at [60, 89] on link "Home" at bounding box center [76, 81] width 151 height 33
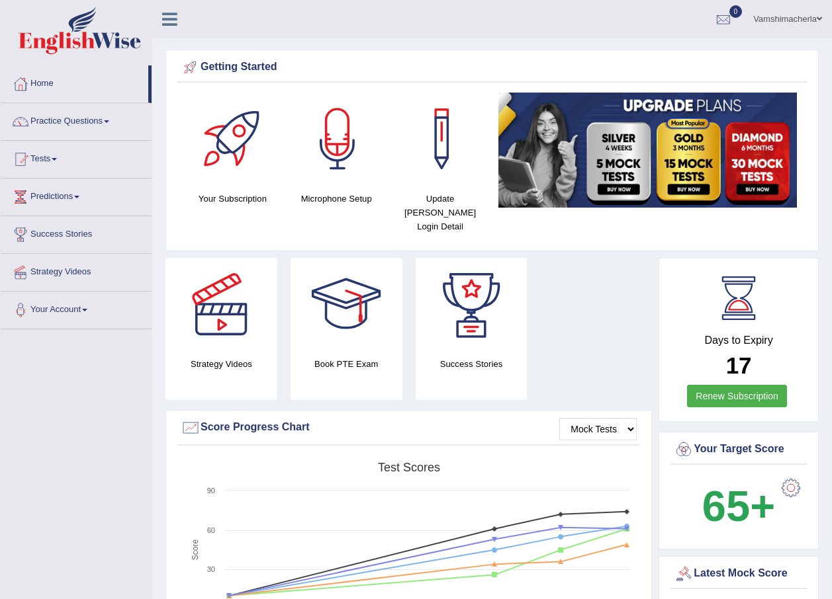
click at [805, 13] on link "Vamshimacherla" at bounding box center [787, 17] width 89 height 34
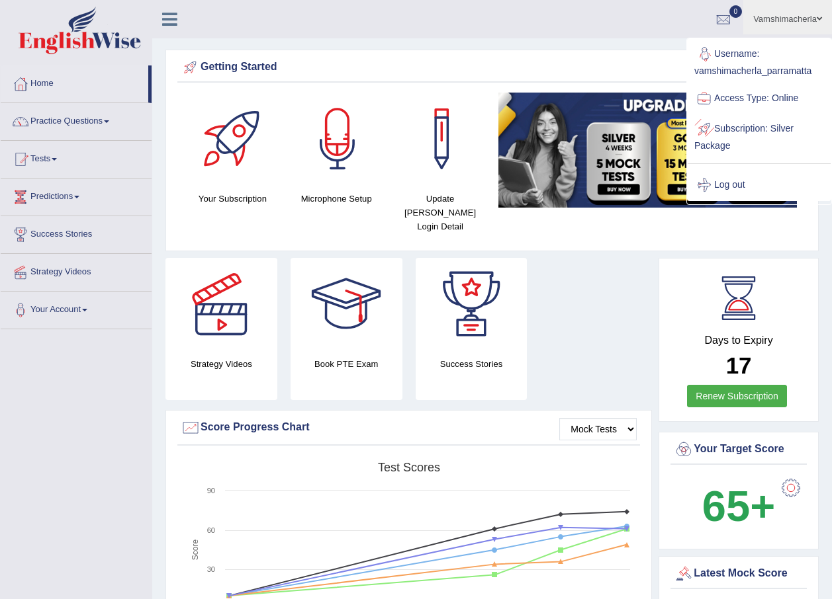
click at [742, 183] on link "Log out" at bounding box center [758, 185] width 143 height 30
